Goal: Navigation & Orientation: Understand site structure

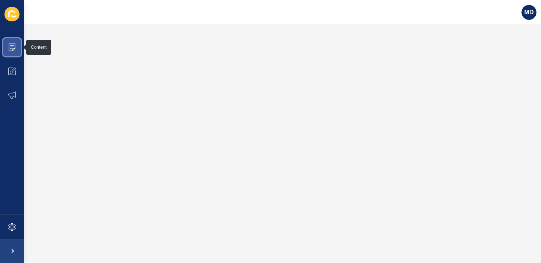
click at [12, 45] on icon at bounding box center [12, 45] width 4 height 0
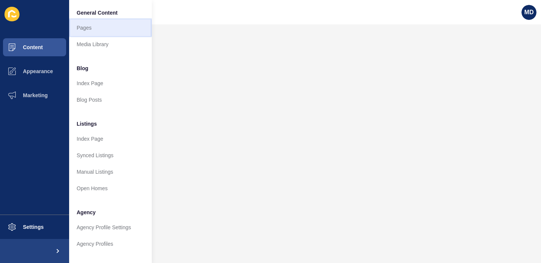
click at [95, 29] on link "Pages" at bounding box center [110, 28] width 83 height 17
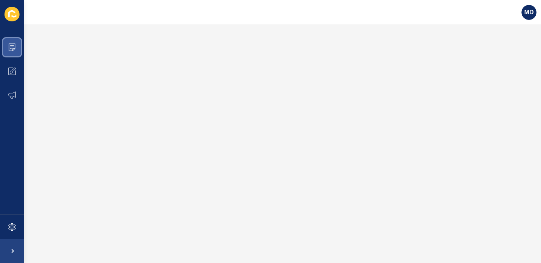
click at [15, 46] on icon at bounding box center [12, 48] width 7 height 8
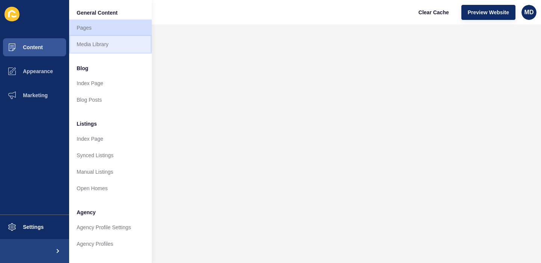
click at [102, 42] on link "Media Library" at bounding box center [110, 44] width 83 height 17
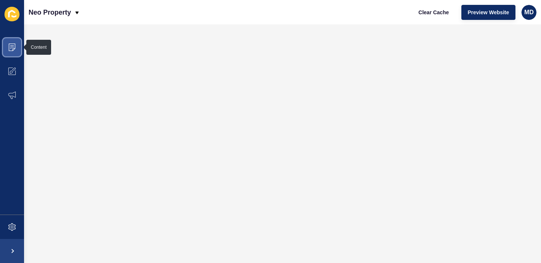
click at [13, 44] on icon at bounding box center [12, 48] width 8 height 8
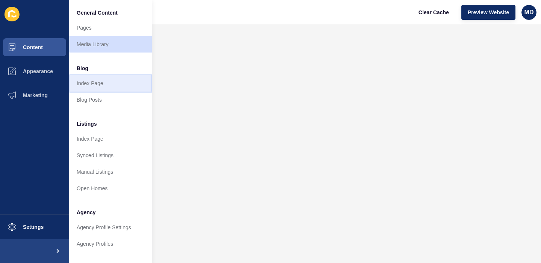
click at [100, 80] on link "Index Page" at bounding box center [110, 83] width 83 height 17
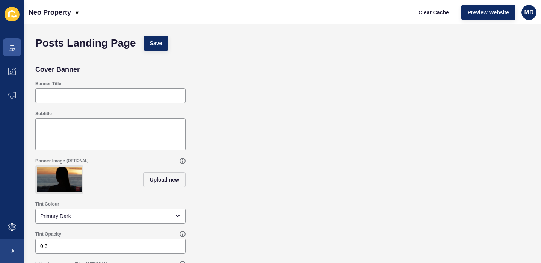
scroll to position [23, 0]
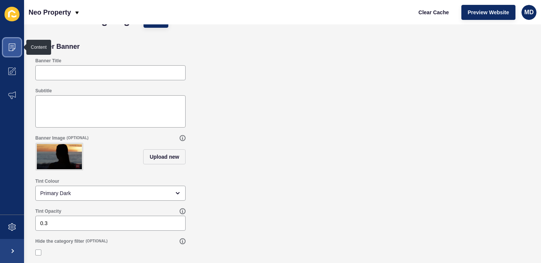
click at [9, 48] on icon at bounding box center [12, 48] width 8 height 8
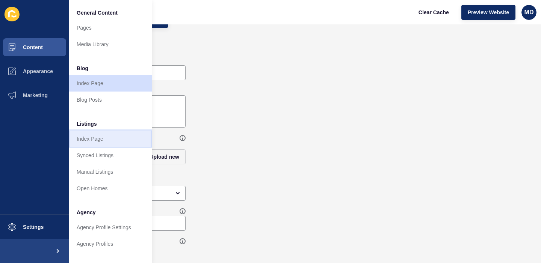
click at [99, 136] on link "Index Page" at bounding box center [110, 139] width 83 height 17
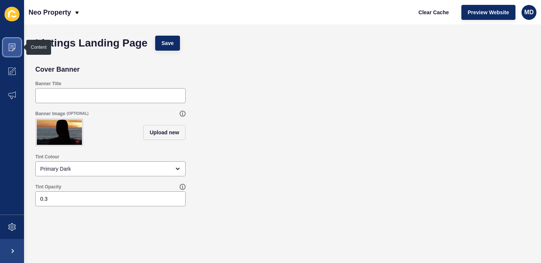
click at [9, 46] on icon at bounding box center [12, 48] width 8 height 8
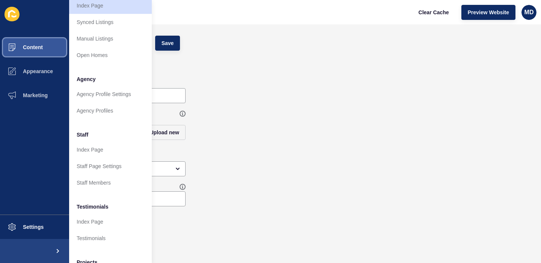
scroll to position [136, 0]
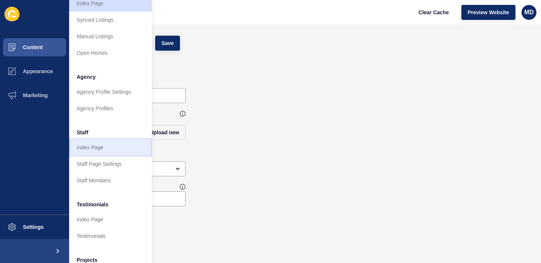
click at [109, 149] on link "Index Page" at bounding box center [110, 147] width 83 height 17
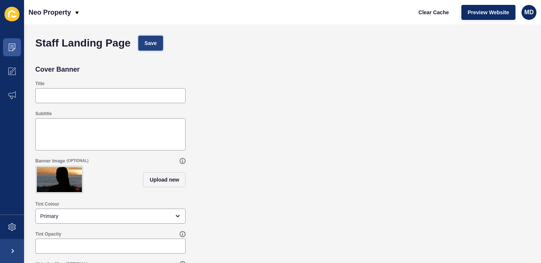
click at [152, 44] on span "Save" at bounding box center [151, 43] width 12 height 8
click at [60, 10] on p "Neo Property" at bounding box center [50, 12] width 42 height 19
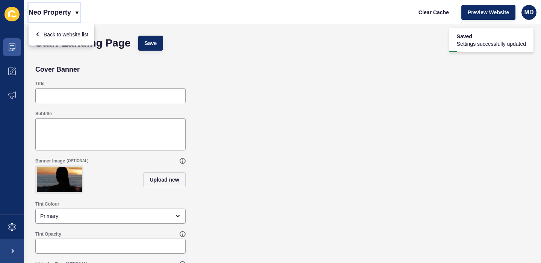
click at [60, 10] on p "Neo Property" at bounding box center [50, 12] width 42 height 19
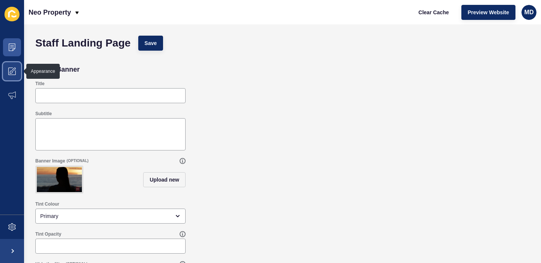
click at [13, 71] on icon at bounding box center [12, 72] width 8 height 8
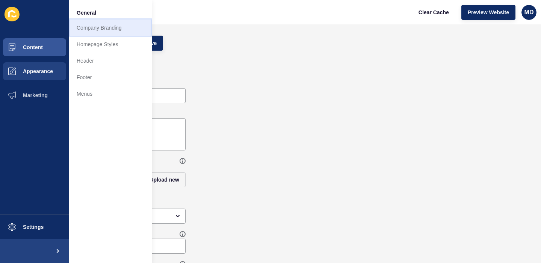
click at [113, 29] on link "Company Branding" at bounding box center [110, 28] width 83 height 17
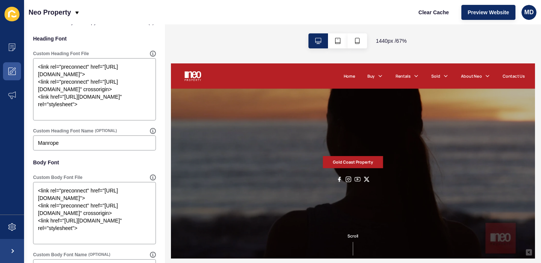
scroll to position [424, 0]
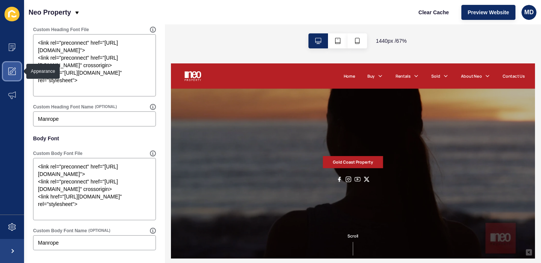
click at [12, 70] on icon at bounding box center [12, 72] width 8 height 8
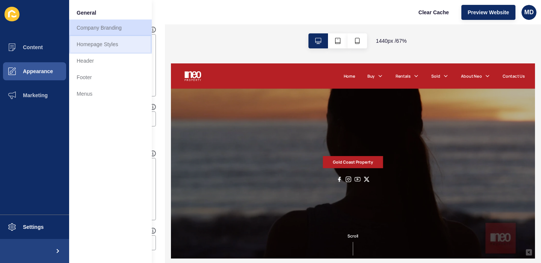
click at [104, 45] on link "Homepage Styles" at bounding box center [110, 44] width 83 height 17
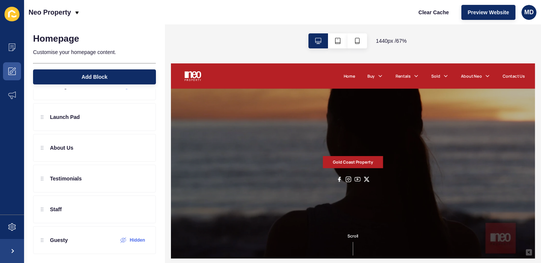
scroll to position [119, 0]
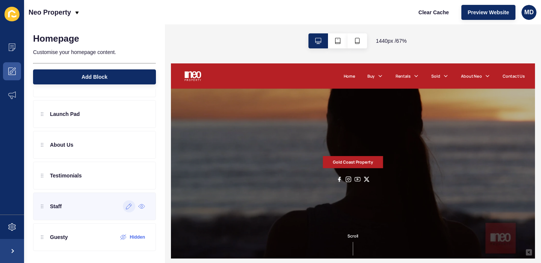
click at [130, 207] on icon at bounding box center [129, 207] width 6 height 6
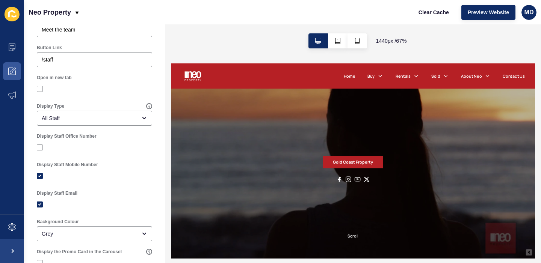
scroll to position [0, 0]
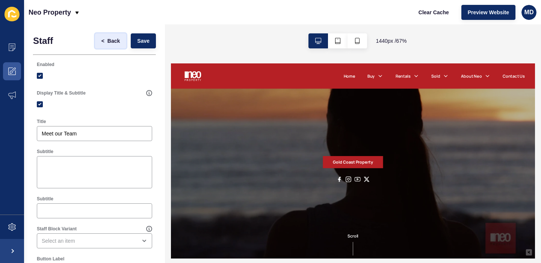
click at [109, 40] on span "Back" at bounding box center [113, 41] width 12 height 8
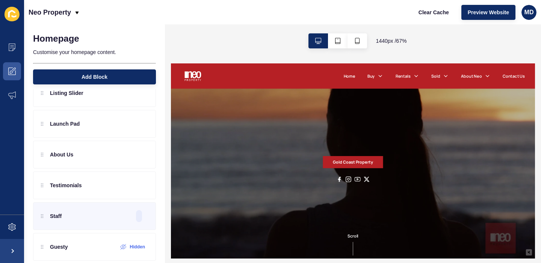
scroll to position [119, 0]
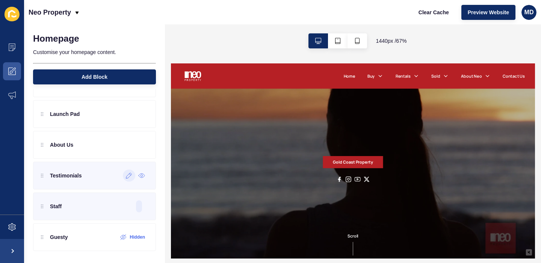
click at [131, 178] on icon at bounding box center [129, 176] width 6 height 6
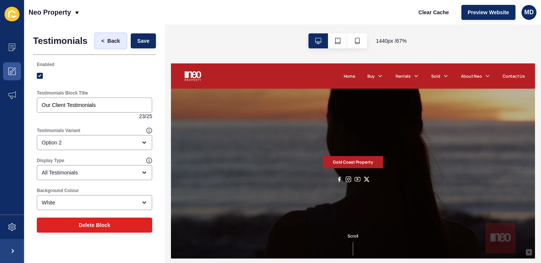
click at [117, 39] on span "Back" at bounding box center [113, 41] width 12 height 8
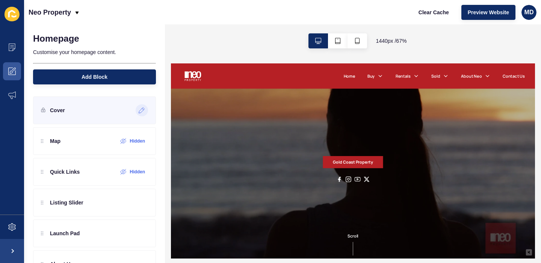
click at [141, 111] on icon at bounding box center [142, 110] width 6 height 6
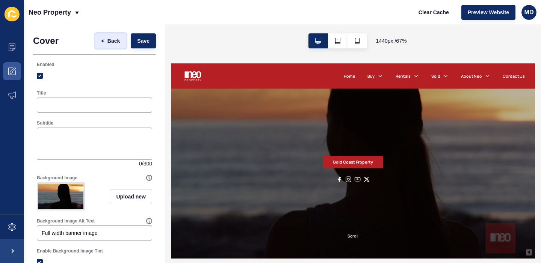
click at [104, 41] on span "<" at bounding box center [102, 41] width 3 height 8
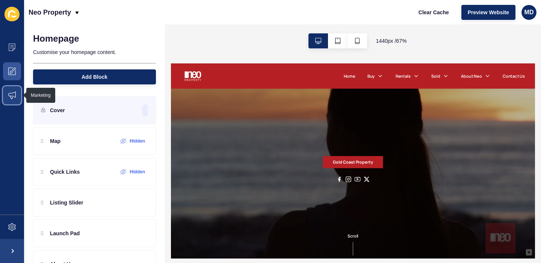
click at [13, 94] on icon at bounding box center [12, 96] width 8 height 8
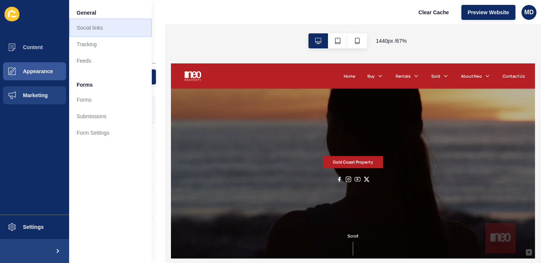
click at [112, 23] on link "Social links" at bounding box center [110, 28] width 83 height 17
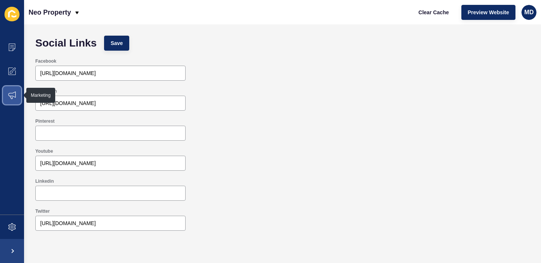
click at [14, 94] on icon at bounding box center [12, 96] width 8 height 8
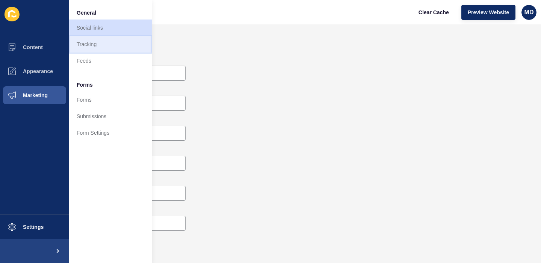
click at [106, 44] on link "Tracking" at bounding box center [110, 44] width 83 height 17
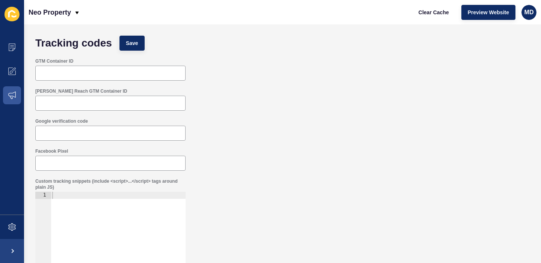
scroll to position [83, 0]
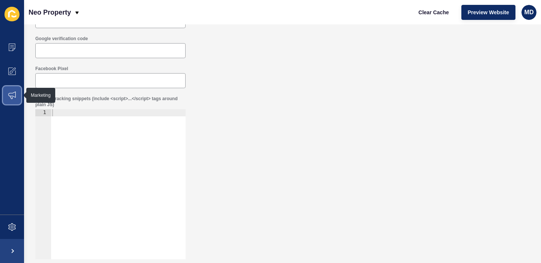
click at [10, 101] on span at bounding box center [12, 95] width 24 height 24
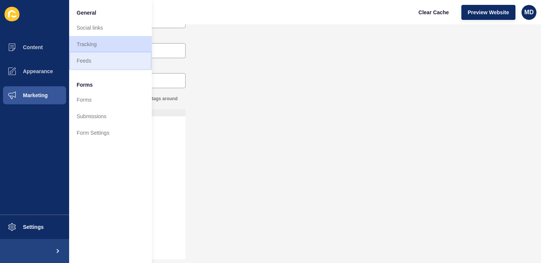
click at [94, 64] on link "Feeds" at bounding box center [110, 61] width 83 height 17
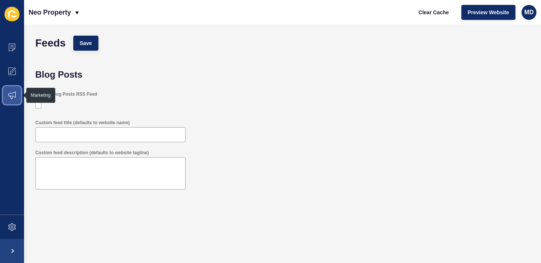
click at [9, 99] on icon at bounding box center [12, 96] width 8 height 8
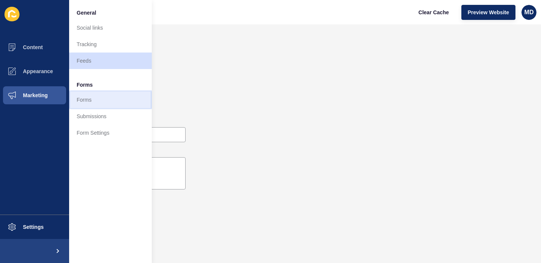
click at [94, 102] on link "Forms" at bounding box center [110, 100] width 83 height 17
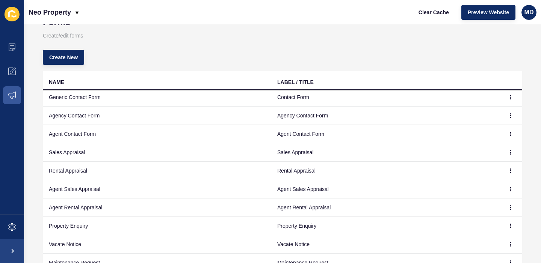
scroll to position [25, 0]
